Goal: Transaction & Acquisition: Purchase product/service

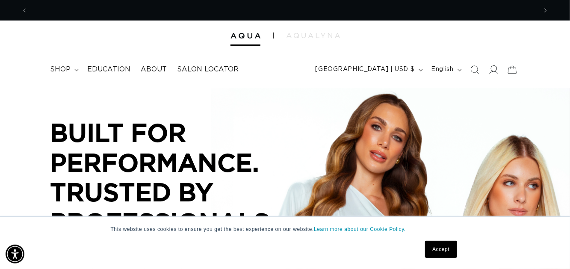
scroll to position [0, 1019]
click at [494, 69] on icon at bounding box center [493, 69] width 9 height 9
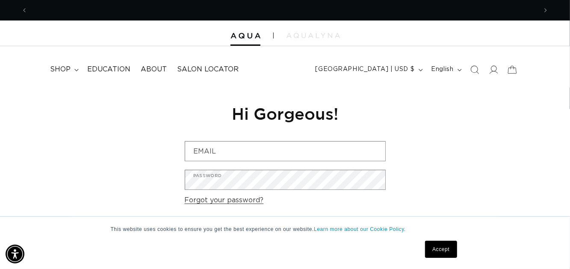
scroll to position [0, 509]
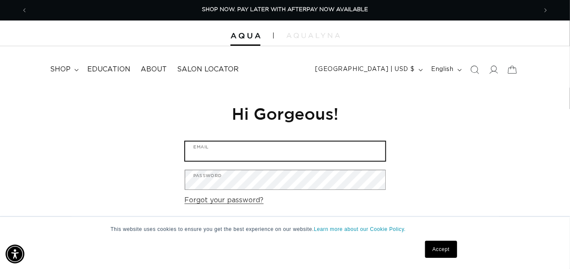
type input "kmzuker@gmail.com"
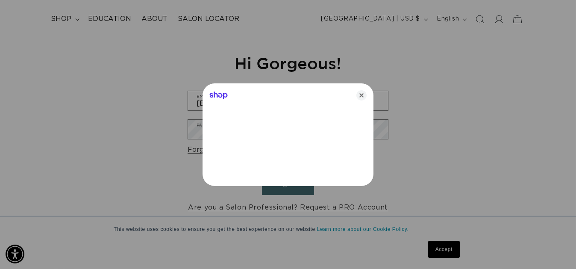
scroll to position [51, 0]
click at [363, 96] on icon "Close" at bounding box center [362, 95] width 10 height 10
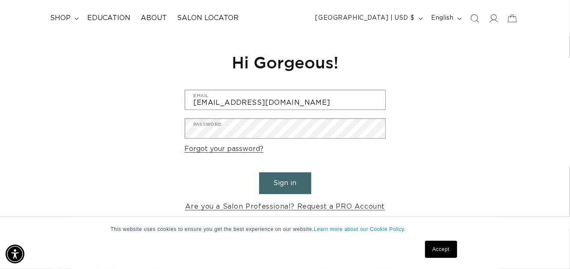
scroll to position [0, 1019]
click at [305, 180] on button "Sign in" at bounding box center [285, 183] width 52 height 22
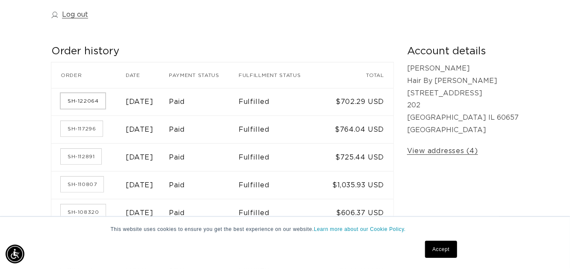
scroll to position [0, 1019]
click at [93, 100] on link "SH-122064" at bounding box center [83, 100] width 44 height 15
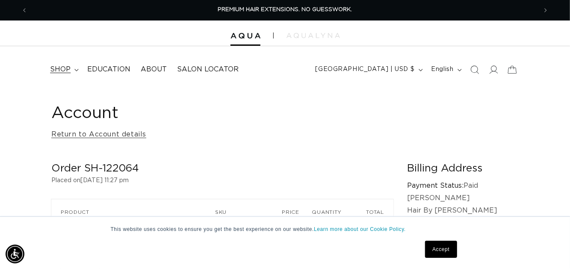
click at [73, 67] on summary "shop" at bounding box center [63, 69] width 37 height 19
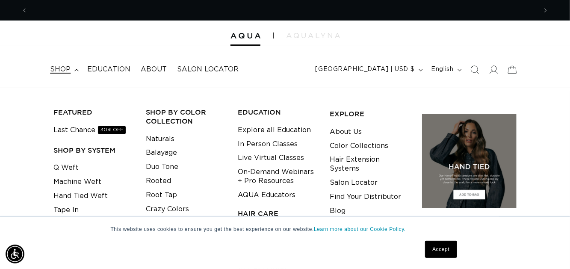
scroll to position [0, 509]
click at [116, 88] on div "FEATURED Last Chance 30% OFF SHOP BY SYSTEM Q Weft Machine Weft Hand Tied Weft …" at bounding box center [285, 202] width 570 height 228
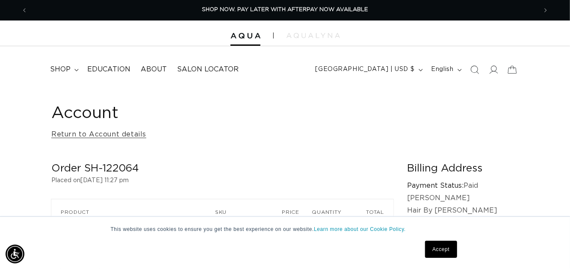
click at [283, 66] on header "FEATURED Last Chance SHOP BY SYSTEM Q Weft Hand Tied Weft Machine Weft Tape In …" at bounding box center [285, 66] width 570 height 41
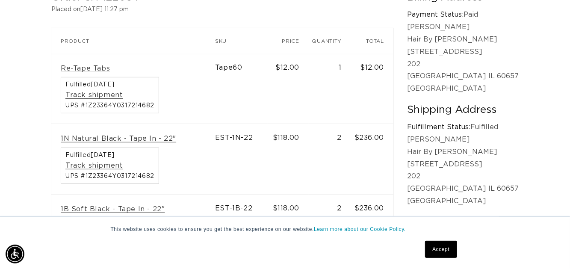
scroll to position [0, 1019]
click at [151, 138] on link "1N Natural Black - Tape In - 22"" at bounding box center [118, 138] width 115 height 9
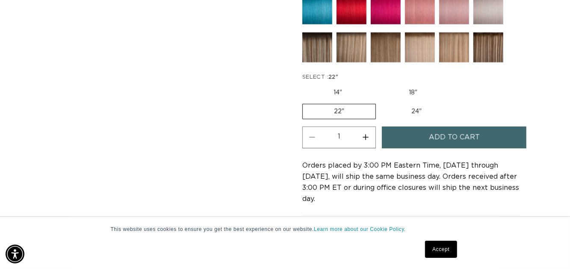
scroll to position [0, 1019]
click at [351, 104] on label "22" Variant sold out or unavailable" at bounding box center [339, 111] width 74 height 15
click at [453, 84] on input "22" Variant sold out or unavailable" at bounding box center [453, 84] width 0 height 0
click at [351, 104] on label "22" Variant sold out or unavailable" at bounding box center [339, 111] width 74 height 15
click at [453, 84] on input "22" Variant sold out or unavailable" at bounding box center [453, 84] width 0 height 0
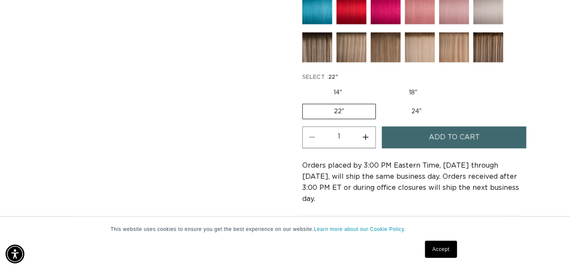
drag, startPoint x: 351, startPoint y: 103, endPoint x: 405, endPoint y: 89, distance: 55.8
click at [405, 89] on fieldset "SELECT : 22" 14" Variant sold out or unavailable 18" Variant sold out or unavai…" at bounding box center [411, 96] width 218 height 47
click at [405, 89] on label "18" Variant sold out or unavailable" at bounding box center [413, 93] width 71 height 15
click at [378, 84] on input "18" Variant sold out or unavailable" at bounding box center [378, 84] width 0 height 0
radio input "true"
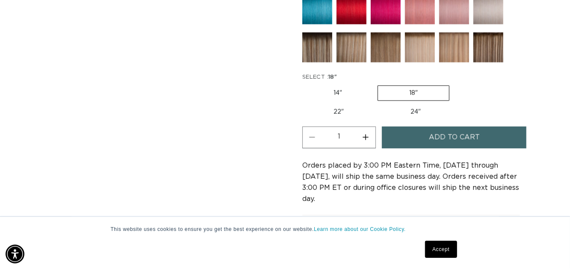
click at [415, 105] on label "24" Variant sold out or unavailable" at bounding box center [415, 112] width 73 height 15
click at [380, 103] on input "24" Variant sold out or unavailable" at bounding box center [379, 103] width 0 height 0
radio input "true"
click at [339, 104] on label "22" Variant sold out or unavailable" at bounding box center [338, 111] width 73 height 15
click at [453, 84] on input "22" Variant sold out or unavailable" at bounding box center [453, 84] width 0 height 0
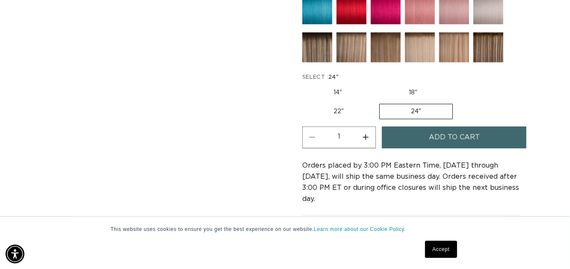
radio input "true"
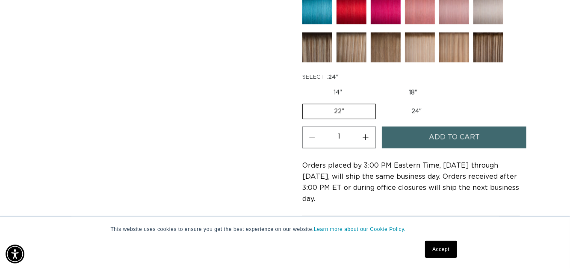
scroll to position [0, 509]
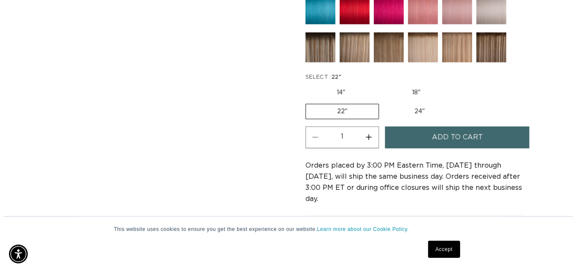
scroll to position [0, 1019]
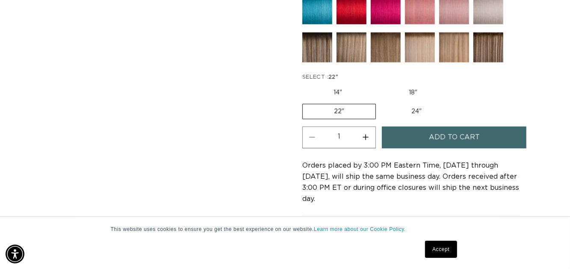
click at [369, 136] on button "Increase quantity for 1N Natural Black - Tape In" at bounding box center [365, 138] width 19 height 22
type input "2"
click at [412, 137] on button "Add to cart" at bounding box center [454, 138] width 145 height 22
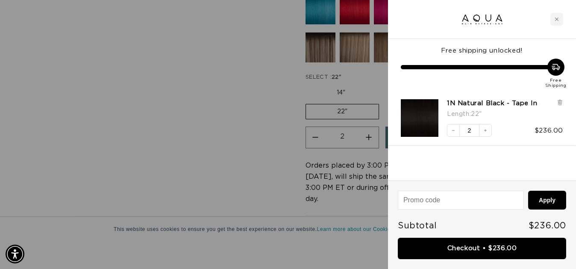
scroll to position [0, 0]
click at [560, 20] on div "Close cart" at bounding box center [557, 19] width 13 height 13
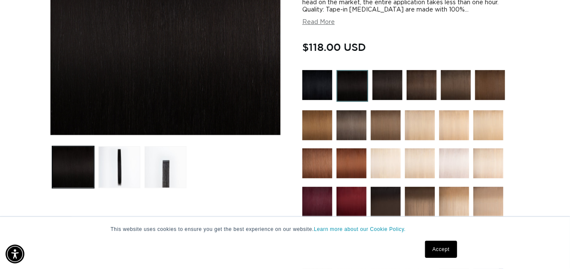
click at [352, 78] on img at bounding box center [353, 86] width 32 height 32
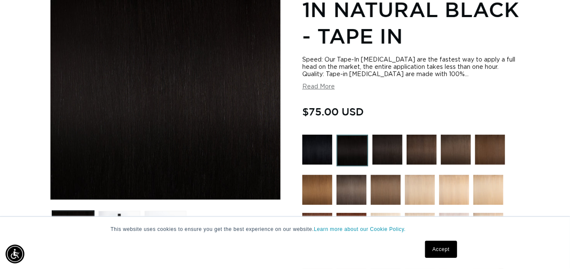
scroll to position [137, 0]
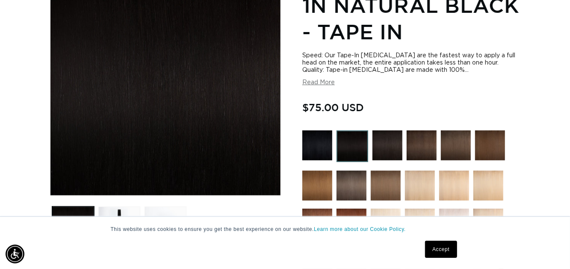
click at [321, 142] on img at bounding box center [317, 145] width 30 height 30
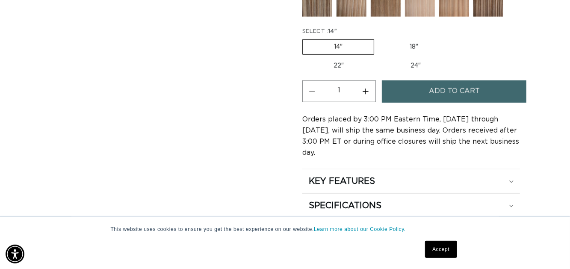
scroll to position [530, 0]
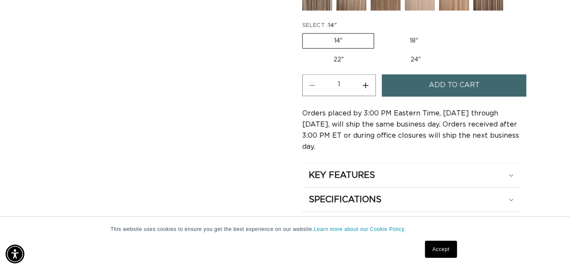
click at [331, 59] on label "22" Variant sold out or unavailable" at bounding box center [338, 60] width 73 height 15
click at [454, 32] on input "22" Variant sold out or unavailable" at bounding box center [454, 32] width 0 height 0
radio input "true"
click at [367, 79] on button "Increase quantity for 1 Black - Tape In" at bounding box center [365, 85] width 19 height 22
type input "2"
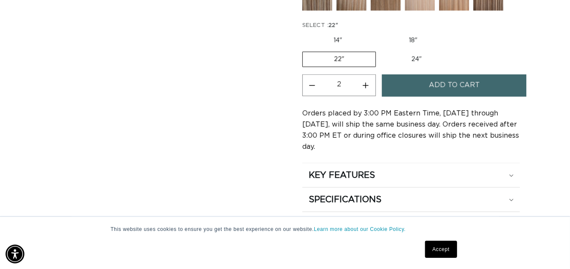
click at [404, 80] on button "Add to cart" at bounding box center [454, 85] width 145 height 22
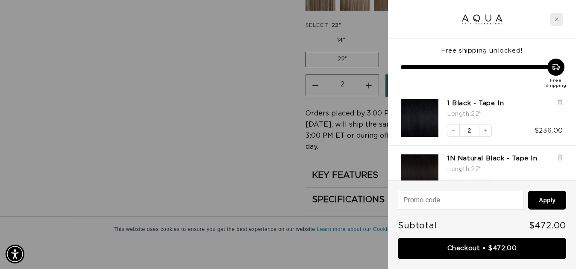
click at [553, 22] on div "Close cart" at bounding box center [557, 19] width 13 height 13
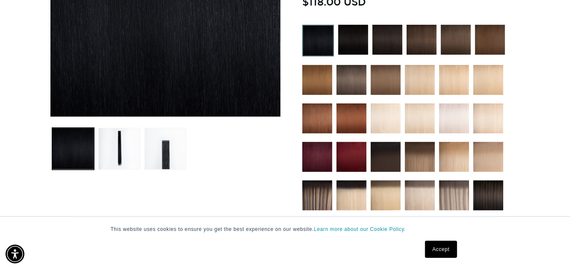
scroll to position [205, 0]
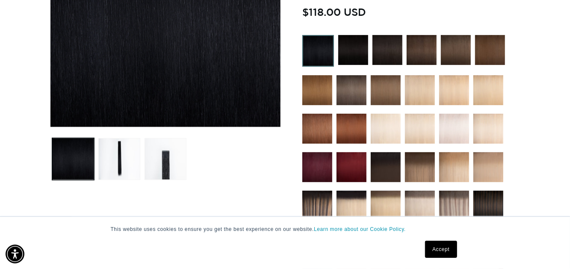
click at [389, 51] on img at bounding box center [387, 50] width 30 height 30
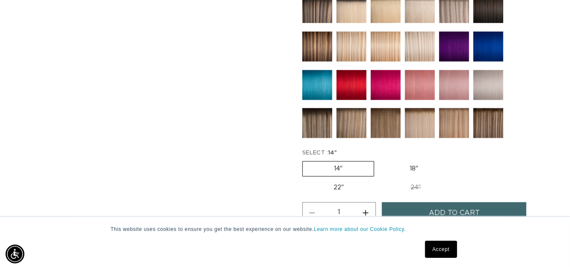
scroll to position [445, 0]
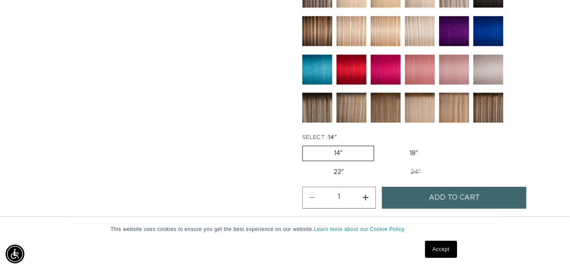
click at [345, 165] on label "22" Variant sold out or unavailable" at bounding box center [338, 172] width 73 height 15
click at [454, 145] on input "22" Variant sold out or unavailable" at bounding box center [454, 144] width 0 height 0
radio input "true"
click at [365, 192] on button "Increase quantity for 1B Soft Black - Tape In" at bounding box center [365, 198] width 19 height 22
type input "2"
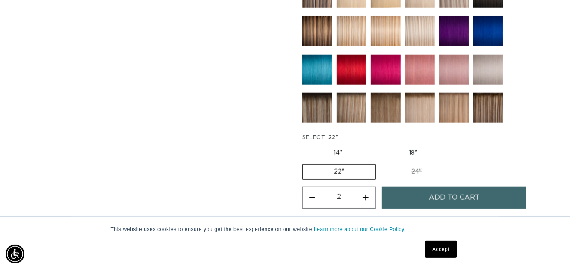
click at [410, 190] on button "Add to cart" at bounding box center [454, 198] width 145 height 22
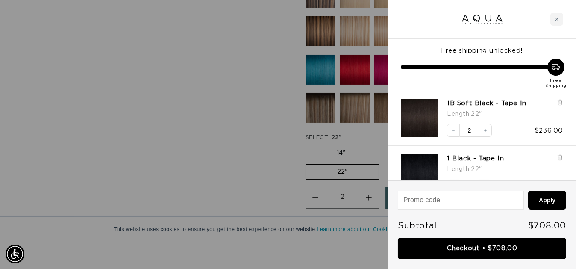
scroll to position [0, 1031]
click at [558, 158] on icon at bounding box center [559, 158] width 3 height 4
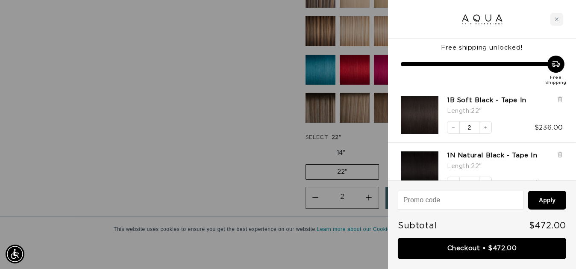
scroll to position [0, 0]
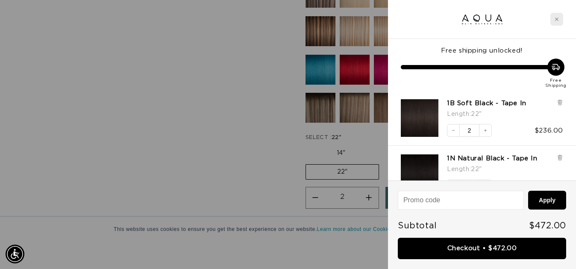
click at [559, 20] on div "Close cart" at bounding box center [557, 19] width 13 height 13
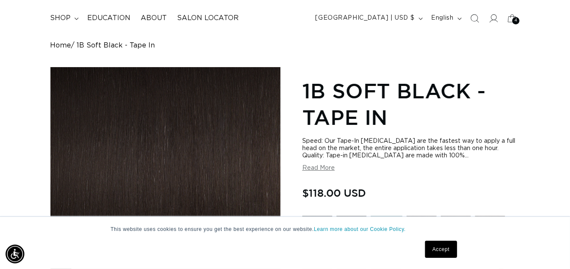
scroll to position [0, 509]
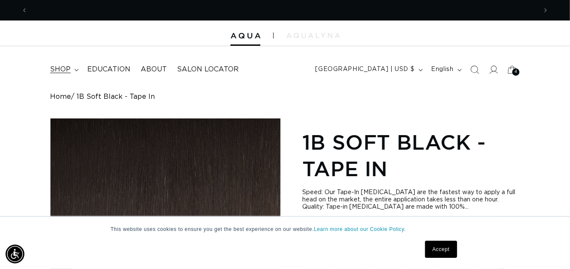
click at [66, 68] on span "shop" at bounding box center [60, 69] width 21 height 9
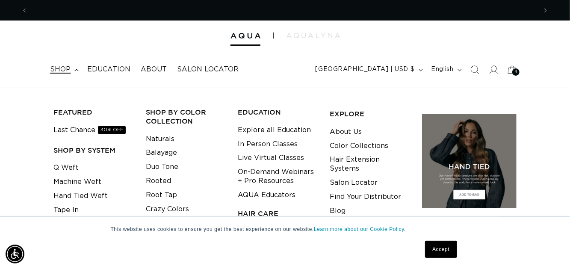
scroll to position [0, 1019]
click at [71, 166] on link "Q Weft" at bounding box center [65, 168] width 25 height 14
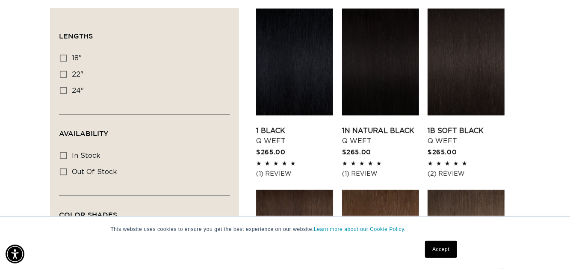
scroll to position [0, 509]
click at [362, 126] on link "1N Natural Black Q Weft" at bounding box center [380, 136] width 77 height 21
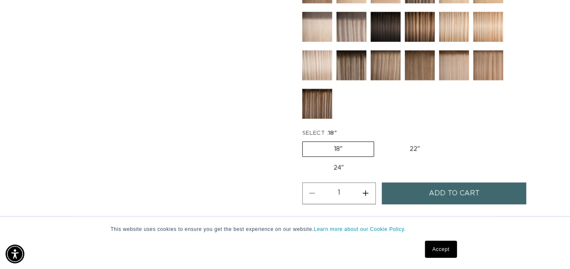
scroll to position [428, 0]
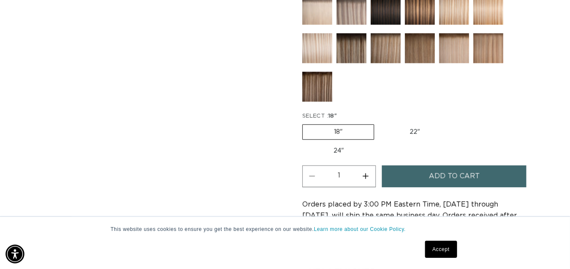
click at [403, 126] on label "22" Variant sold out or unavailable" at bounding box center [414, 132] width 73 height 15
click at [379, 123] on input "22" Variant sold out or unavailable" at bounding box center [378, 123] width 0 height 0
radio input "true"
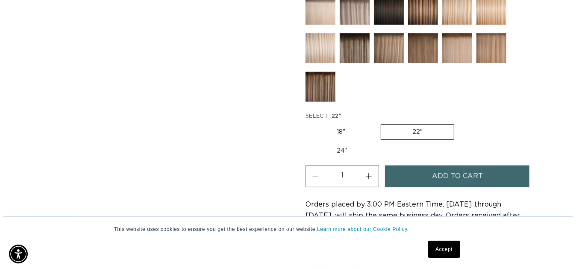
scroll to position [0, 1019]
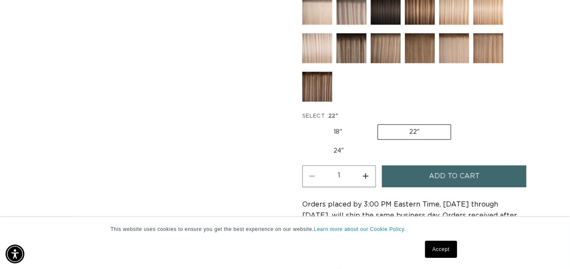
click at [421, 174] on button "Add to cart" at bounding box center [454, 176] width 145 height 22
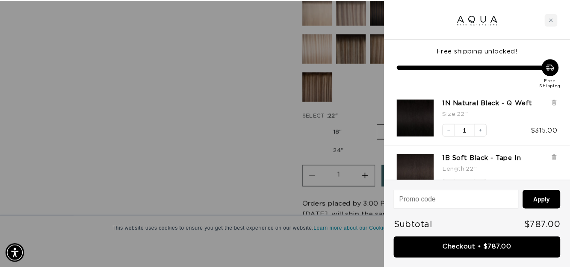
scroll to position [0, 0]
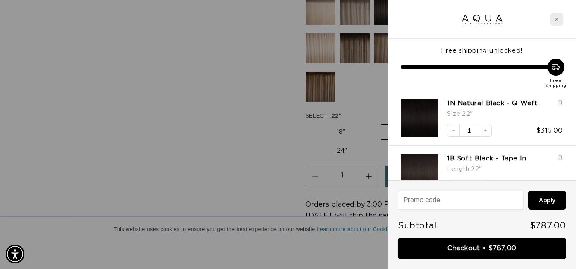
click at [554, 18] on div "Close cart" at bounding box center [557, 19] width 13 height 13
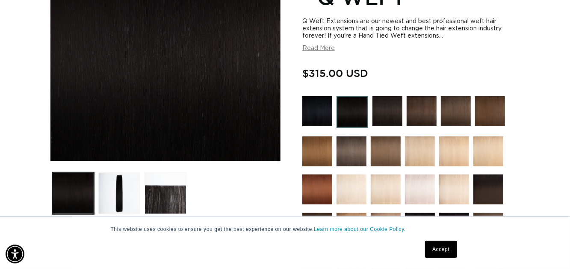
scroll to position [0, 1019]
click at [393, 110] on img at bounding box center [387, 111] width 30 height 30
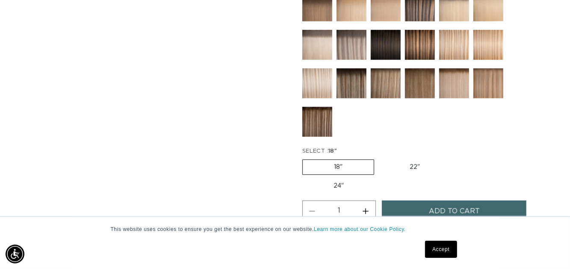
scroll to position [393, 0]
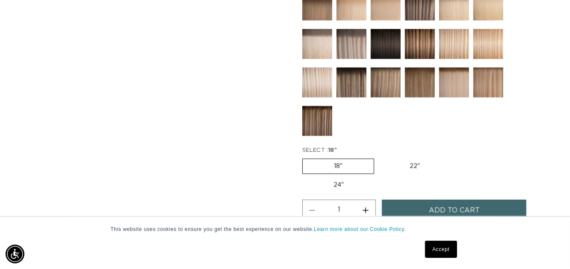
click at [414, 160] on label "22" Variant sold out or unavailable" at bounding box center [414, 166] width 73 height 15
click at [379, 157] on input "22" Variant sold out or unavailable" at bounding box center [378, 157] width 0 height 0
radio input "true"
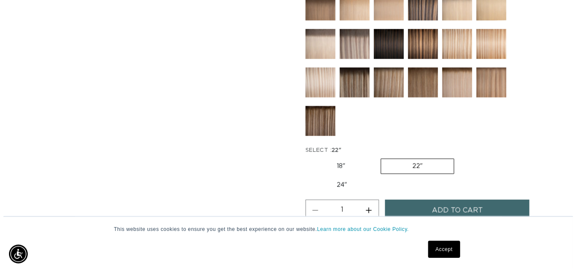
scroll to position [0, 1019]
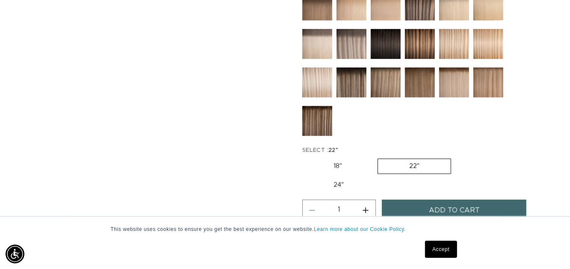
click at [445, 208] on span "Add to cart" at bounding box center [454, 211] width 51 height 22
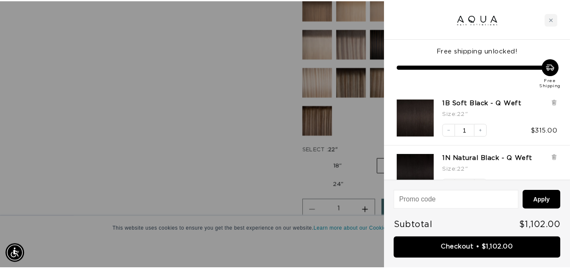
scroll to position [0, 0]
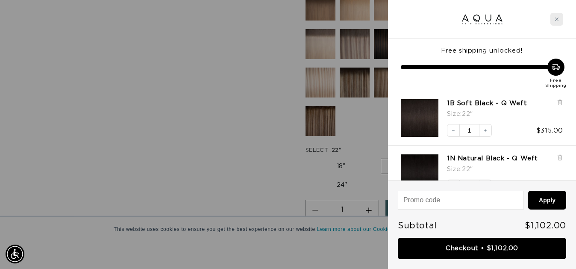
click at [556, 22] on div "Close cart" at bounding box center [557, 19] width 13 height 13
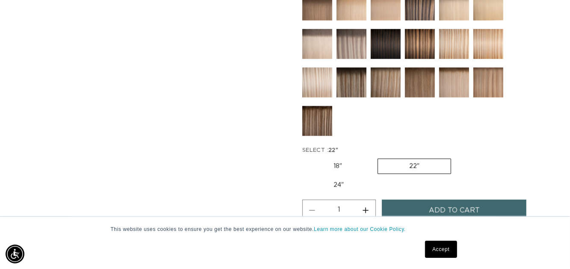
scroll to position [0, 1019]
drag, startPoint x: 576, startPoint y: 0, endPoint x: 284, endPoint y: 62, distance: 298.1
click at [284, 62] on div "Skip to product information Open media 1 in modal Open media 2 in modal Open me…" at bounding box center [285, 43] width 470 height 637
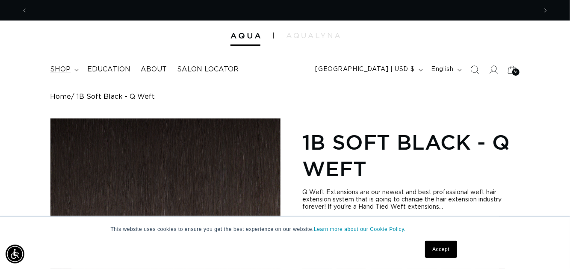
scroll to position [0, 509]
click at [58, 67] on span "shop" at bounding box center [60, 69] width 21 height 9
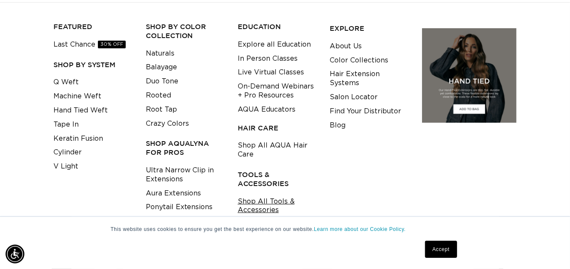
scroll to position [0, 1019]
click at [258, 206] on link "Shop All Tools & Accessories" at bounding box center [277, 206] width 79 height 23
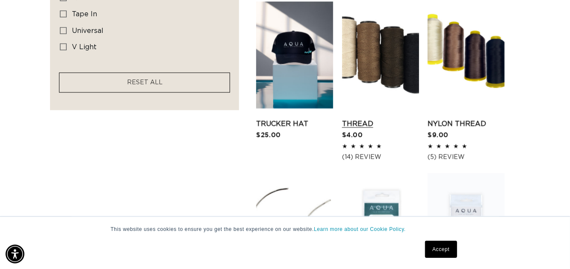
scroll to position [0, 509]
click at [378, 119] on link "Thread" at bounding box center [380, 124] width 77 height 10
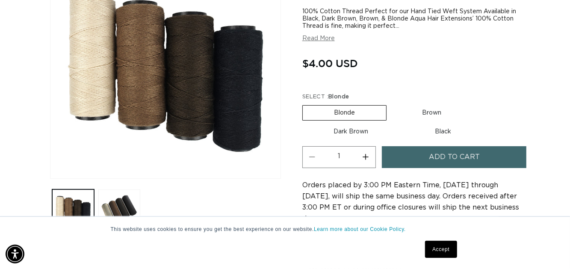
scroll to position [0, 509]
click at [344, 130] on label "Dark Brown Variant sold out or unavailable" at bounding box center [350, 131] width 97 height 15
click at [477, 104] on input "Dark Brown Variant sold out or unavailable" at bounding box center [477, 103] width 0 height 0
radio input "true"
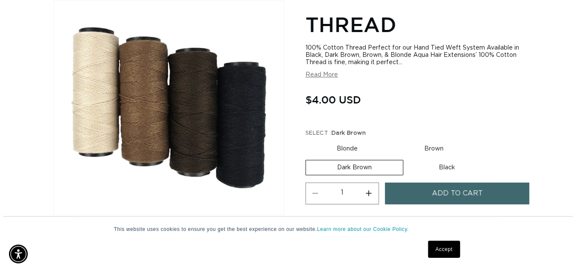
scroll to position [0, 1019]
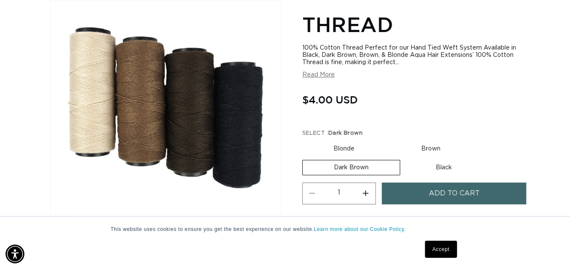
click at [433, 191] on span "Add to cart" at bounding box center [454, 194] width 51 height 22
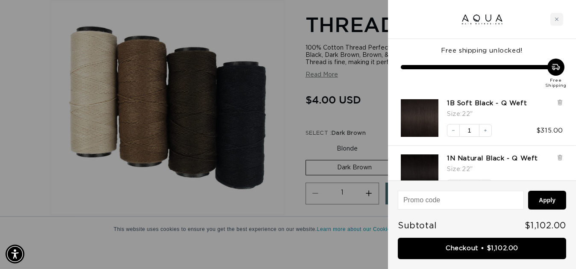
scroll to position [0, 0]
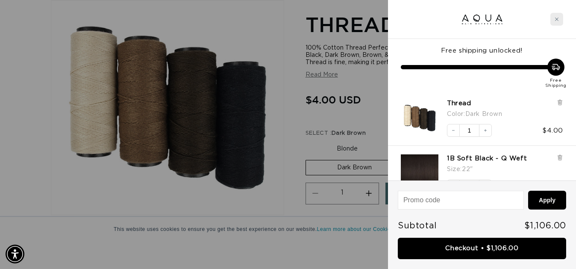
click at [557, 24] on div "Close cart" at bounding box center [557, 19] width 13 height 13
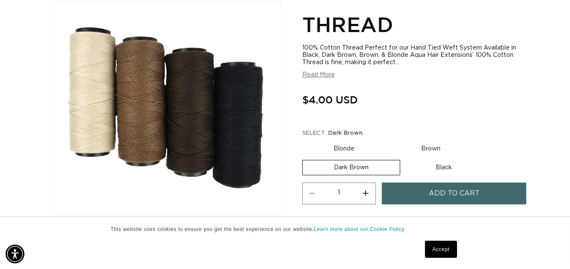
scroll to position [0, 1019]
click at [444, 167] on label "Black Variant sold out or unavailable" at bounding box center [444, 167] width 79 height 15
click at [405, 159] on input "Black Variant sold out or unavailable" at bounding box center [405, 158] width 0 height 0
radio input "true"
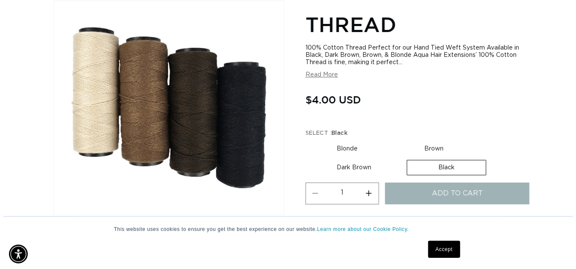
scroll to position [0, 0]
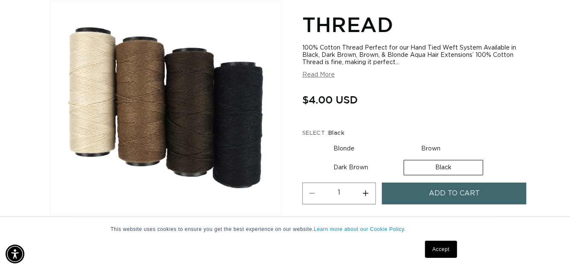
click at [437, 188] on span "Add to cart" at bounding box center [454, 194] width 51 height 22
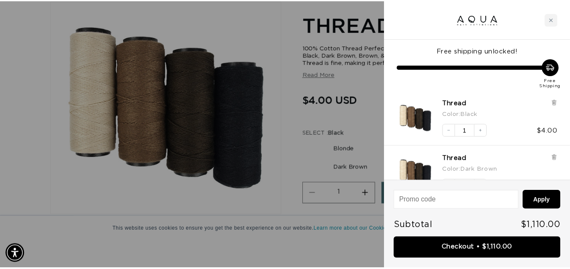
scroll to position [0, 516]
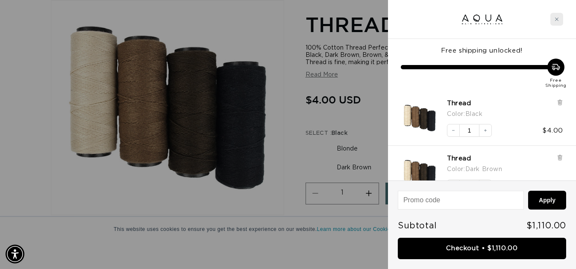
click at [556, 19] on icon "Close cart" at bounding box center [557, 19] width 4 height 4
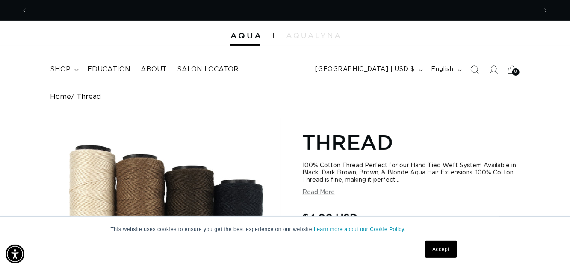
scroll to position [0, 509]
click at [66, 69] on span "shop" at bounding box center [60, 69] width 21 height 9
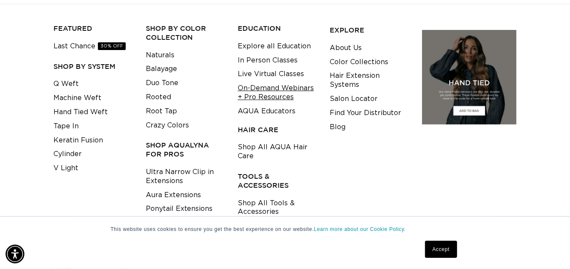
scroll to position [86, 0]
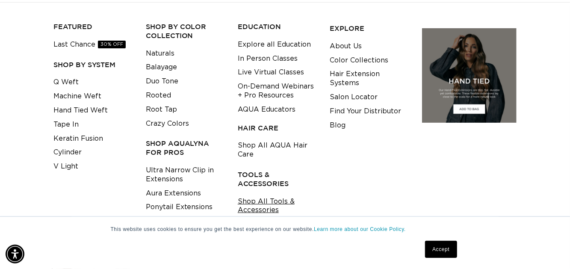
click at [274, 200] on link "Shop All Tools & Accessories" at bounding box center [277, 206] width 79 height 23
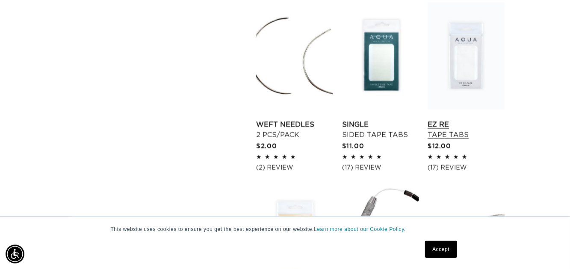
click at [470, 119] on link "EZ Re Tape Tabs" at bounding box center [466, 129] width 77 height 21
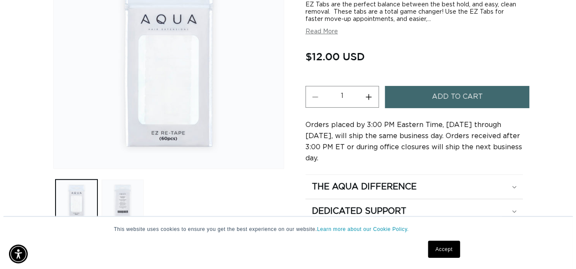
scroll to position [171, 0]
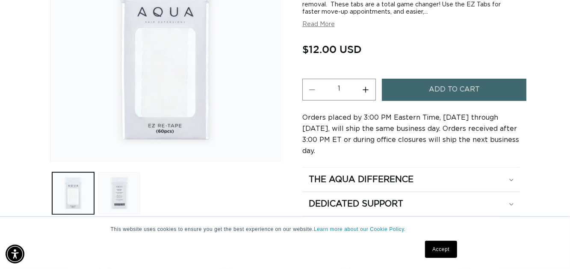
click at [448, 89] on span "Add to cart" at bounding box center [454, 90] width 51 height 22
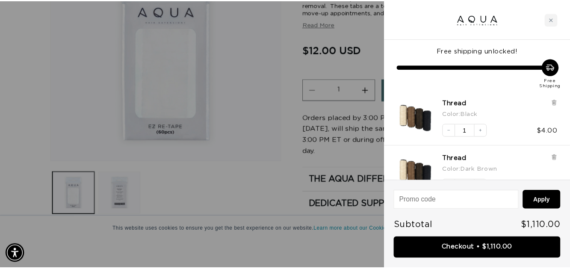
scroll to position [0, 0]
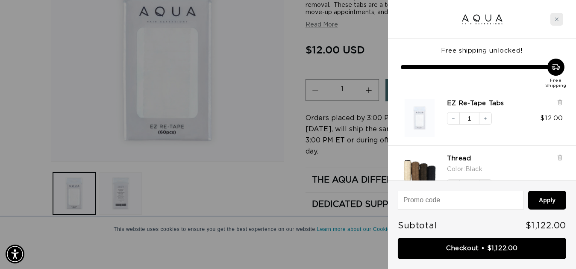
click at [554, 20] on div "Close cart" at bounding box center [557, 19] width 13 height 13
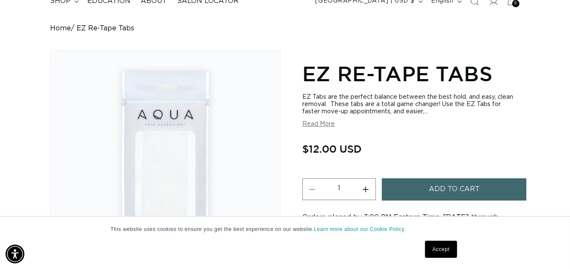
scroll to position [0, 1019]
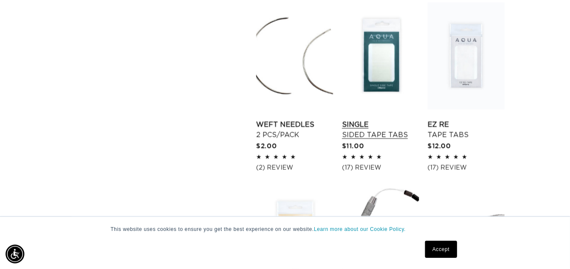
click at [369, 119] on link "Single Sided Tape Tabs" at bounding box center [380, 129] width 77 height 21
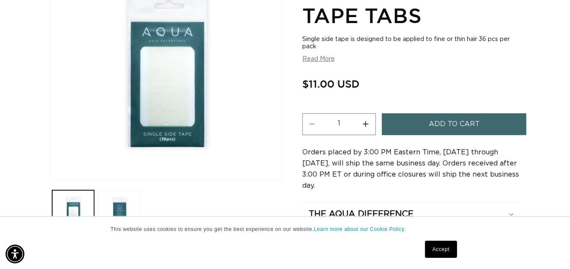
scroll to position [154, 0]
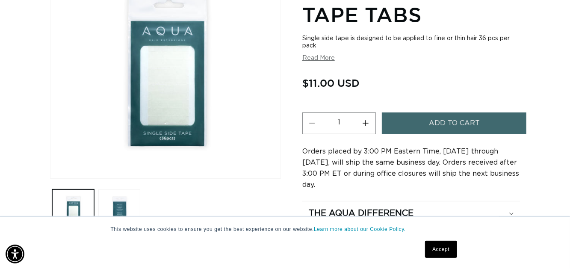
click at [415, 124] on button "Add to cart" at bounding box center [454, 123] width 145 height 22
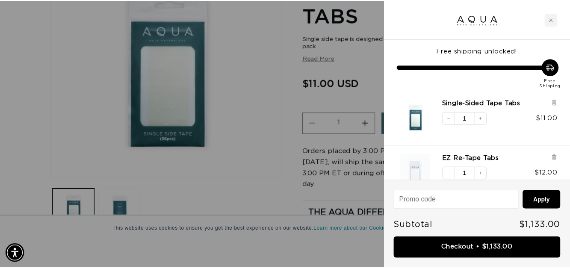
scroll to position [0, 0]
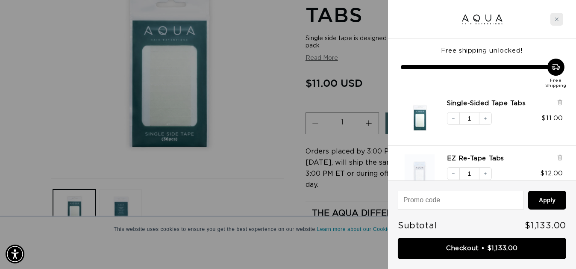
click at [561, 20] on div "Close cart" at bounding box center [557, 19] width 13 height 13
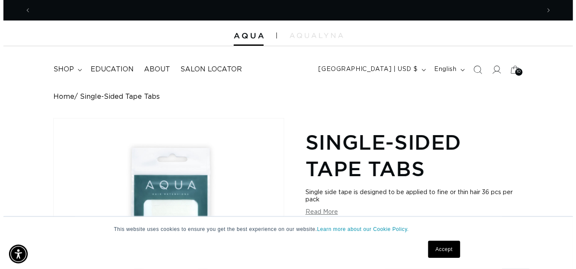
scroll to position [0, 1019]
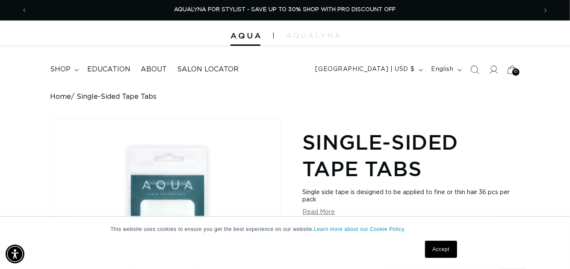
click at [514, 70] on span "10" at bounding box center [516, 71] width 4 height 7
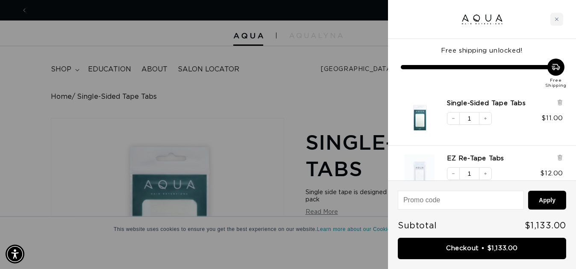
scroll to position [0, 516]
click at [521, 120] on div "Decrease quantity 1 Increase quantity $11.00" at bounding box center [501, 113] width 125 height 21
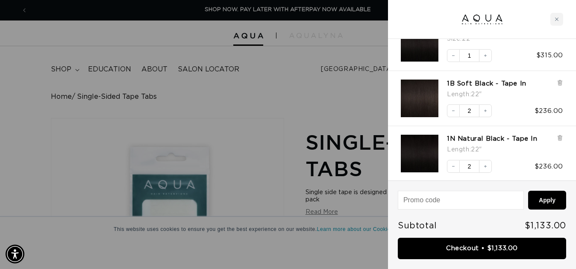
click at [427, 201] on input at bounding box center [461, 200] width 125 height 18
paste input "SUNSET10PXR6BR8F"
type input "SUNSET10PXR6BR8F"
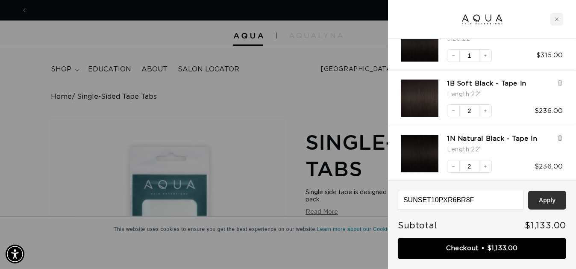
click at [550, 203] on button "Apply" at bounding box center [548, 200] width 38 height 19
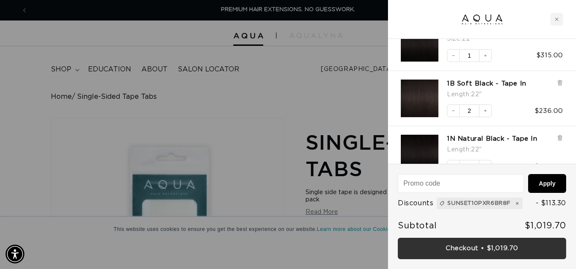
click at [493, 250] on link "Checkout • $1,019.70" at bounding box center [482, 249] width 168 height 22
